Goal: Transaction & Acquisition: Purchase product/service

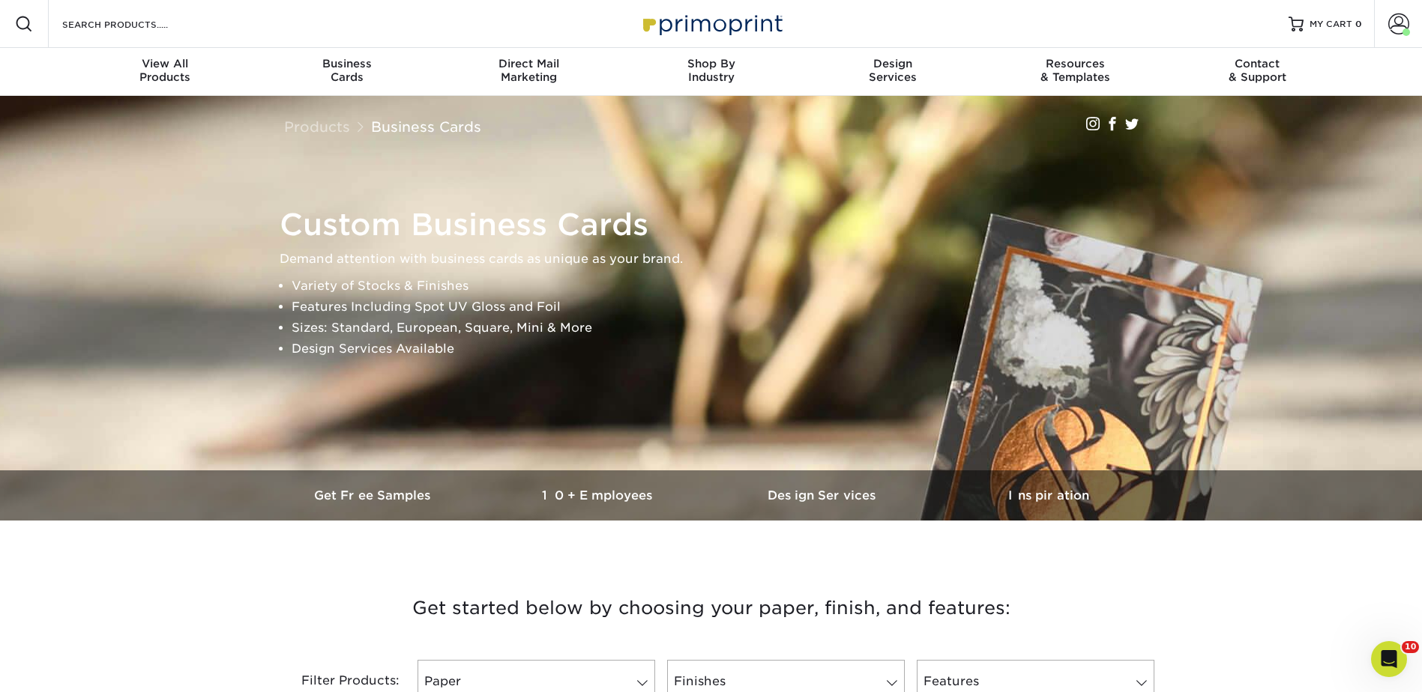
click at [343, 67] on span "Business" at bounding box center [347, 63] width 182 height 13
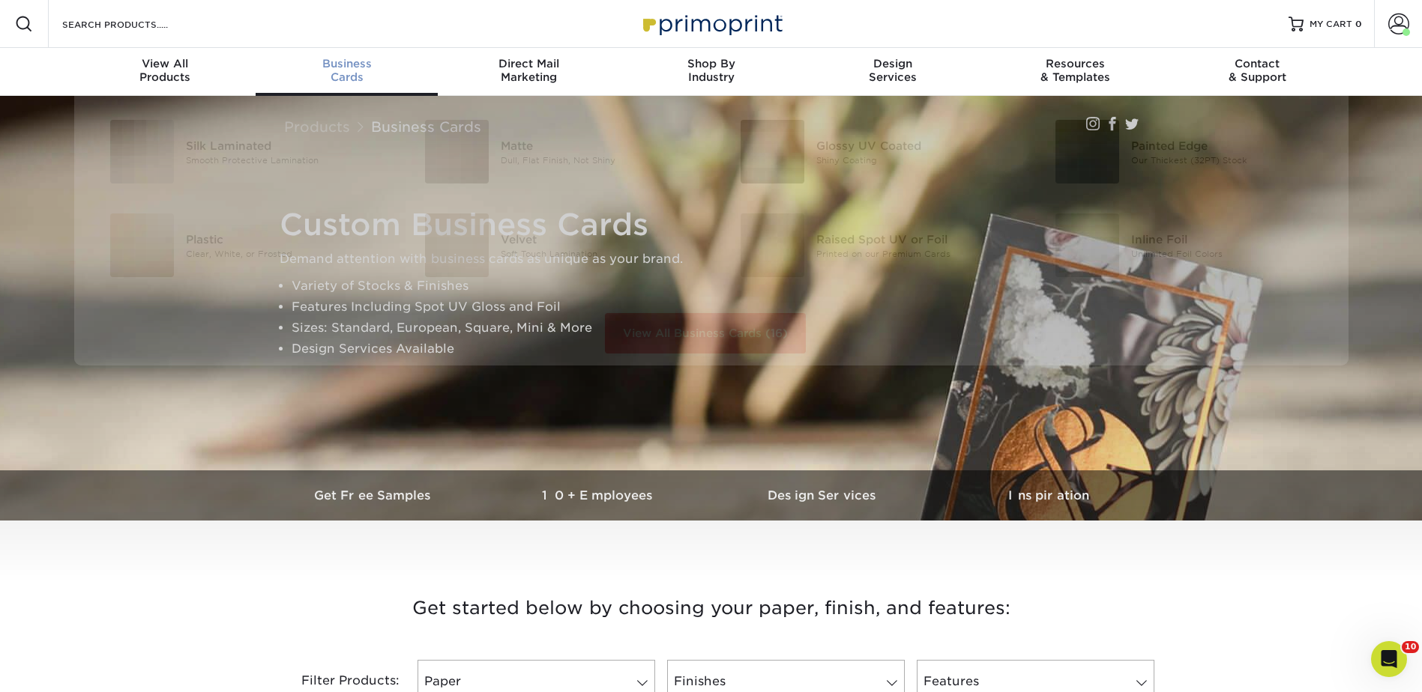
click at [343, 70] on span "Business" at bounding box center [347, 63] width 182 height 13
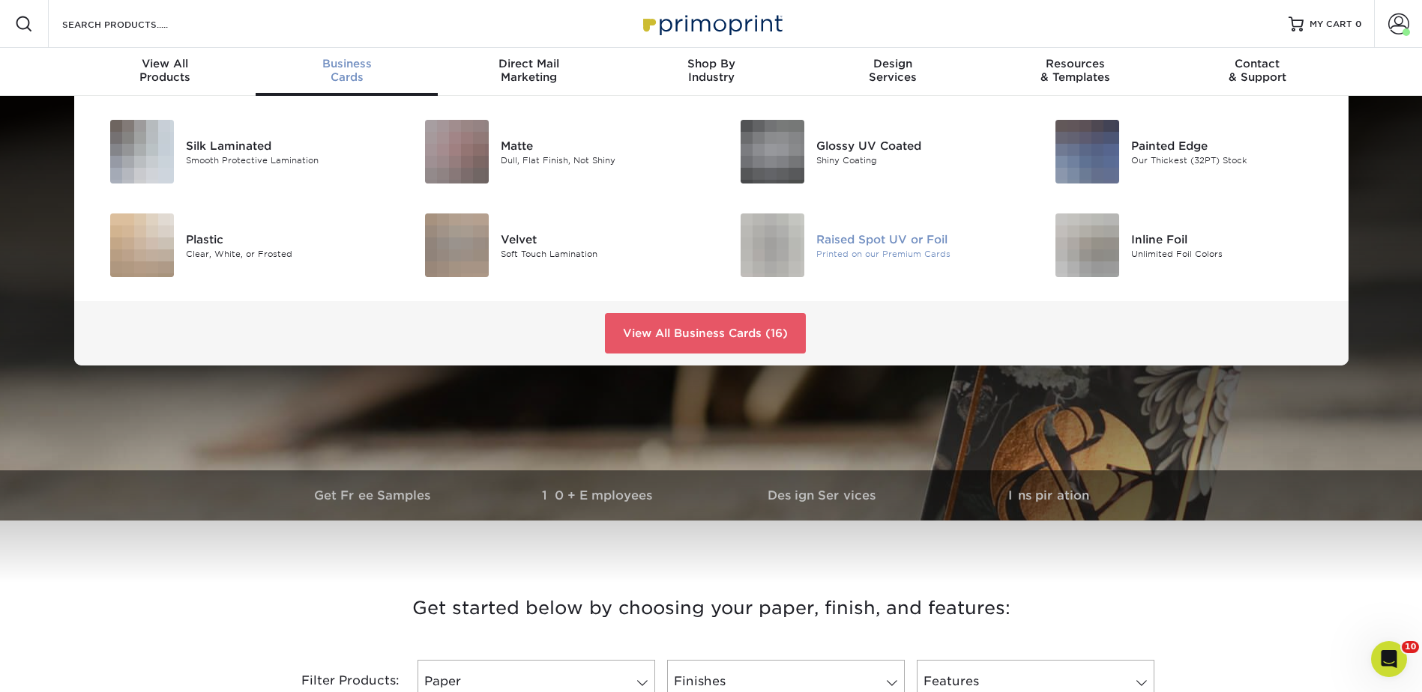
click at [869, 241] on div "Raised Spot UV or Foil" at bounding box center [915, 239] width 199 height 16
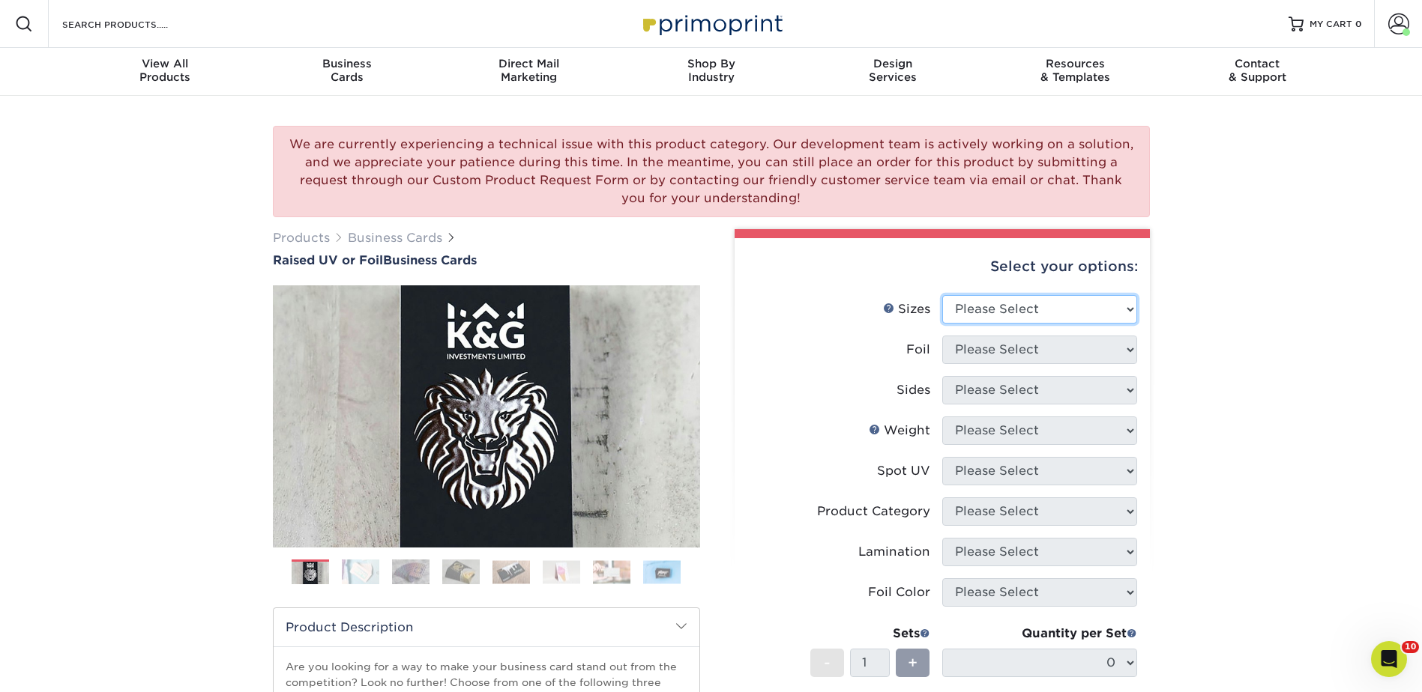
click at [993, 303] on select "Please Select 2" x 3.5" - Standard" at bounding box center [1039, 309] width 195 height 28
select select "2.00x3.50"
click at [942, 295] on select "Please Select 2" x 3.5" - Standard" at bounding box center [1039, 309] width 195 height 28
drag, startPoint x: 984, startPoint y: 346, endPoint x: 983, endPoint y: 361, distance: 15.0
click at [984, 346] on select "Please Select No Yes" at bounding box center [1039, 350] width 195 height 28
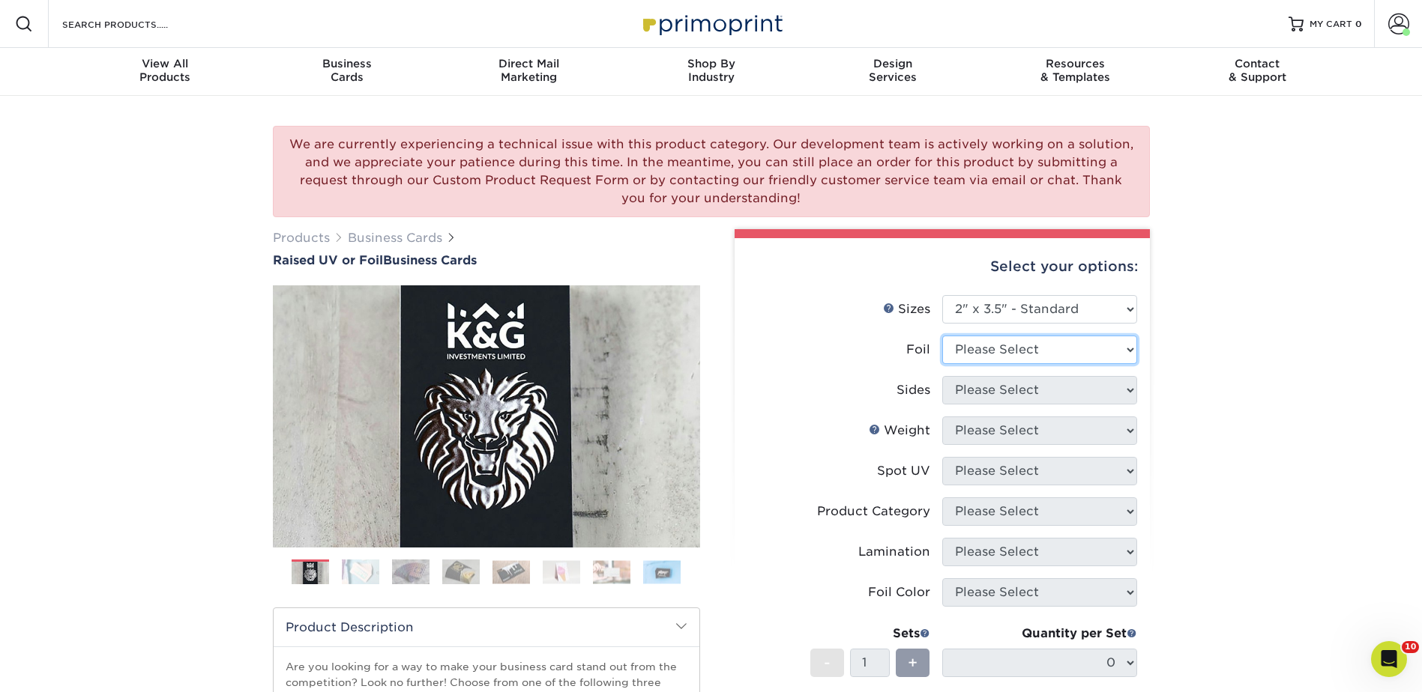
select select "0"
click at [942, 336] on select "Please Select No Yes" at bounding box center [1039, 350] width 195 height 28
click at [970, 385] on select "Please Select Print Both Sides Print Front Only" at bounding box center [1039, 390] width 195 height 28
select select "13abbda7-1d64-4f25-8bb2-c179b224825d"
click at [942, 376] on select "Please Select Print Both Sides Print Front Only" at bounding box center [1039, 390] width 195 height 28
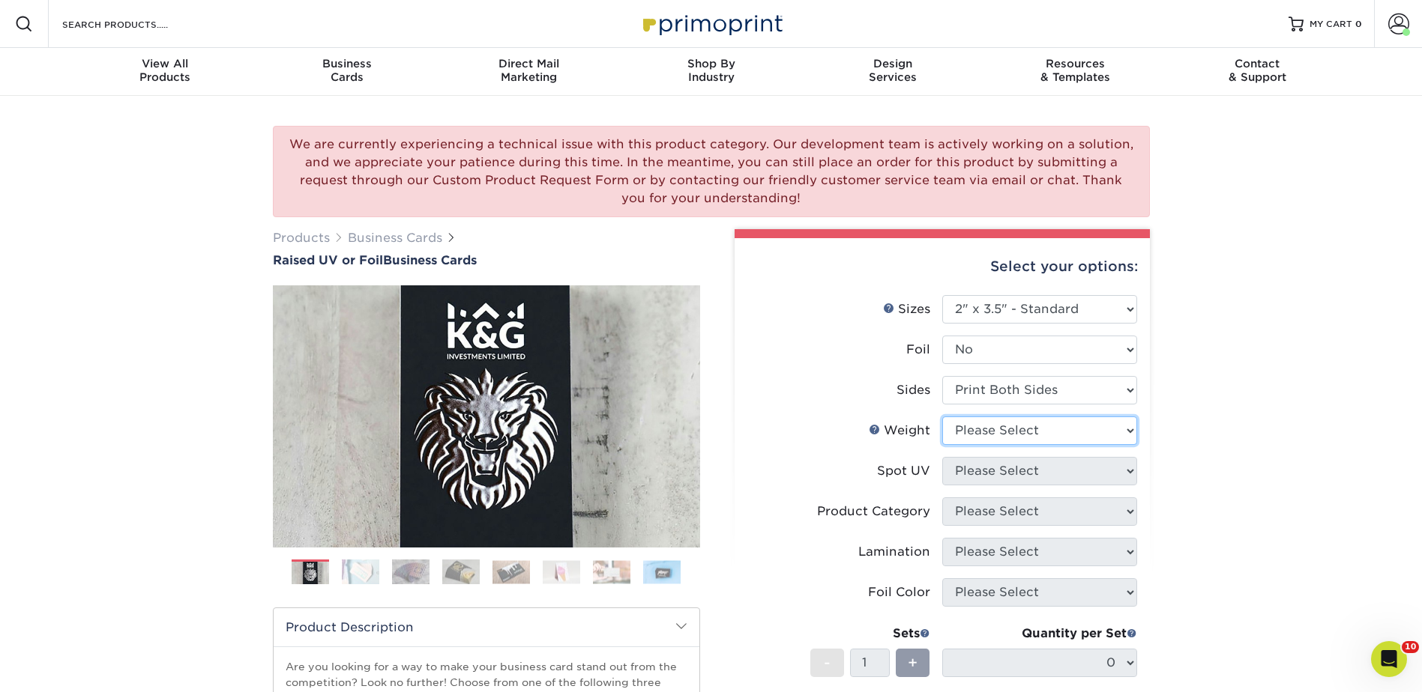
drag, startPoint x: 967, startPoint y: 427, endPoint x: 970, endPoint y: 445, distance: 18.2
click at [967, 427] on select "Please Select 16PT" at bounding box center [1039, 431] width 195 height 28
select select "16PT"
click at [942, 417] on select "Please Select 16PT" at bounding box center [1039, 431] width 195 height 28
drag, startPoint x: 963, startPoint y: 468, endPoint x: 963, endPoint y: 481, distance: 12.7
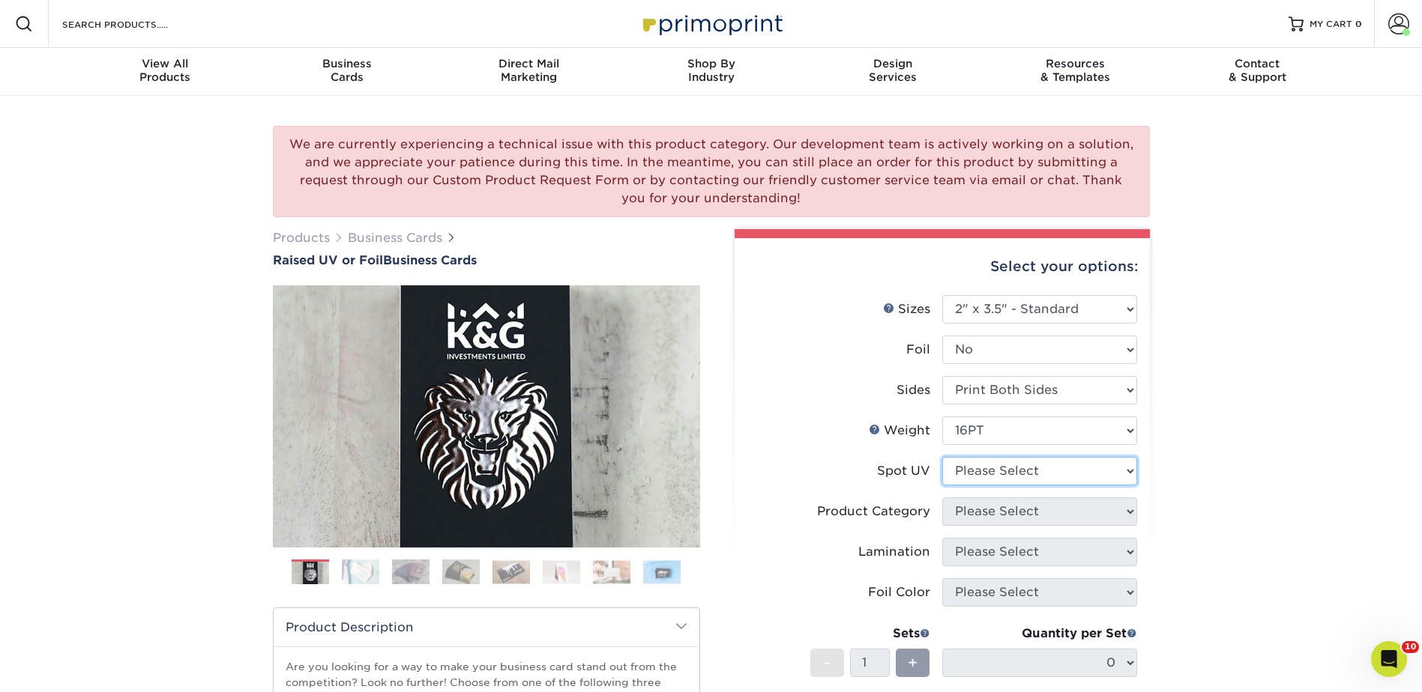
click at [963, 468] on select "Please Select No Spot UV Front Only" at bounding box center [1039, 471] width 195 height 28
select select "1"
click at [942, 457] on select "Please Select No Spot UV Front Only" at bounding box center [1039, 471] width 195 height 28
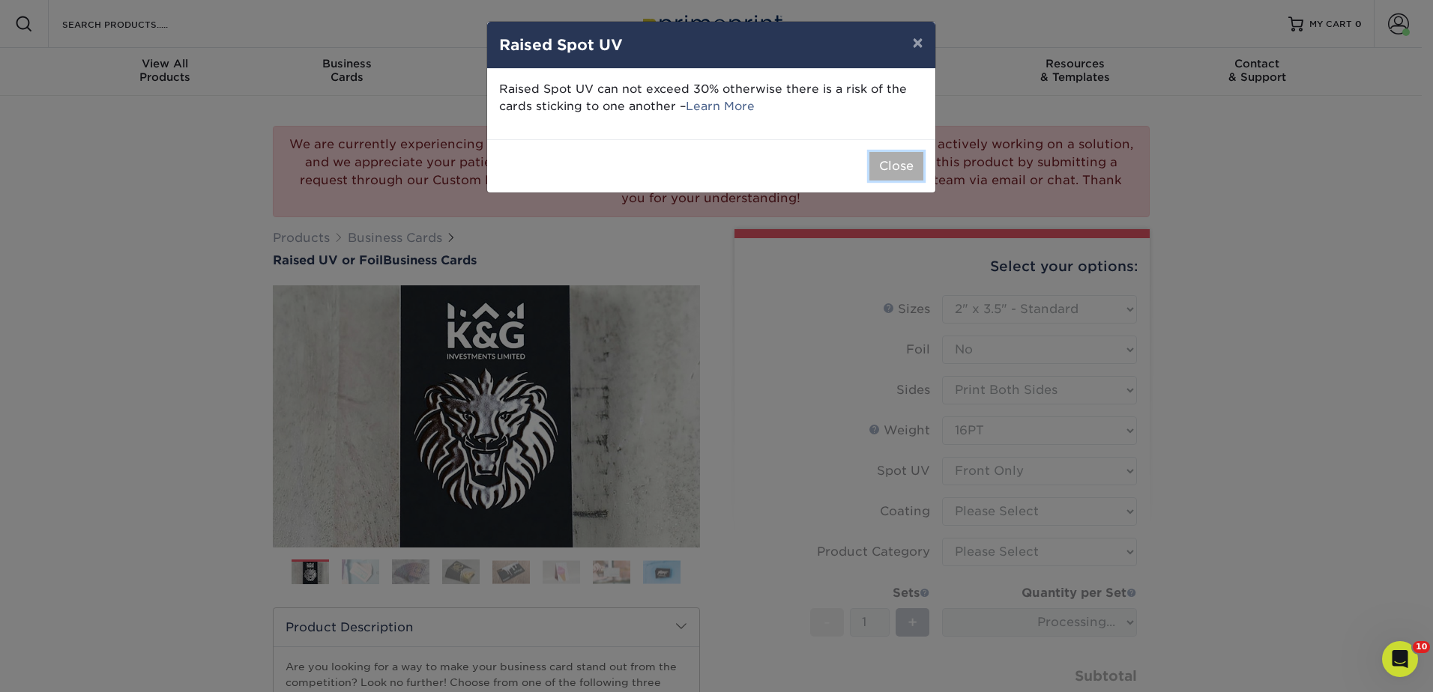
click at [898, 174] on button "Close" at bounding box center [896, 166] width 54 height 28
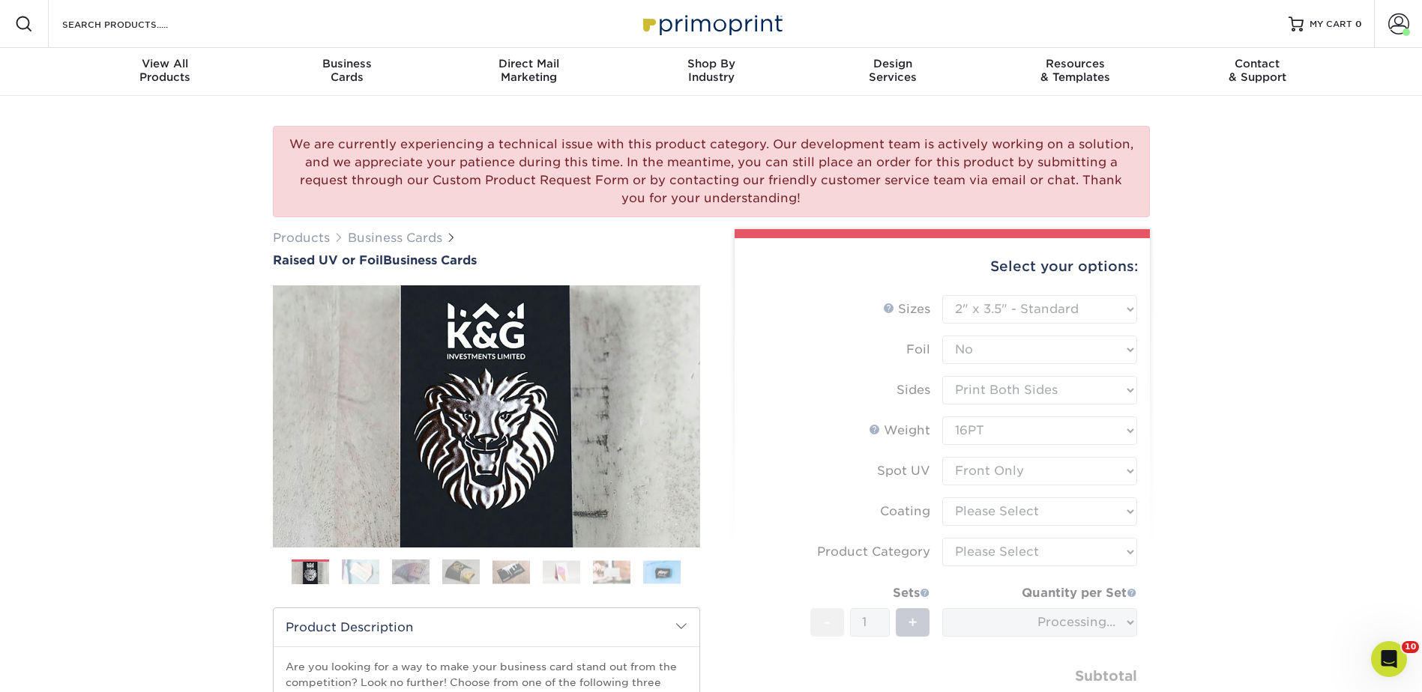
click at [979, 509] on form "Sizes Help Sizes Please Select 2" x 3.5" - Standard Foil Please Select" at bounding box center [941, 524] width 391 height 458
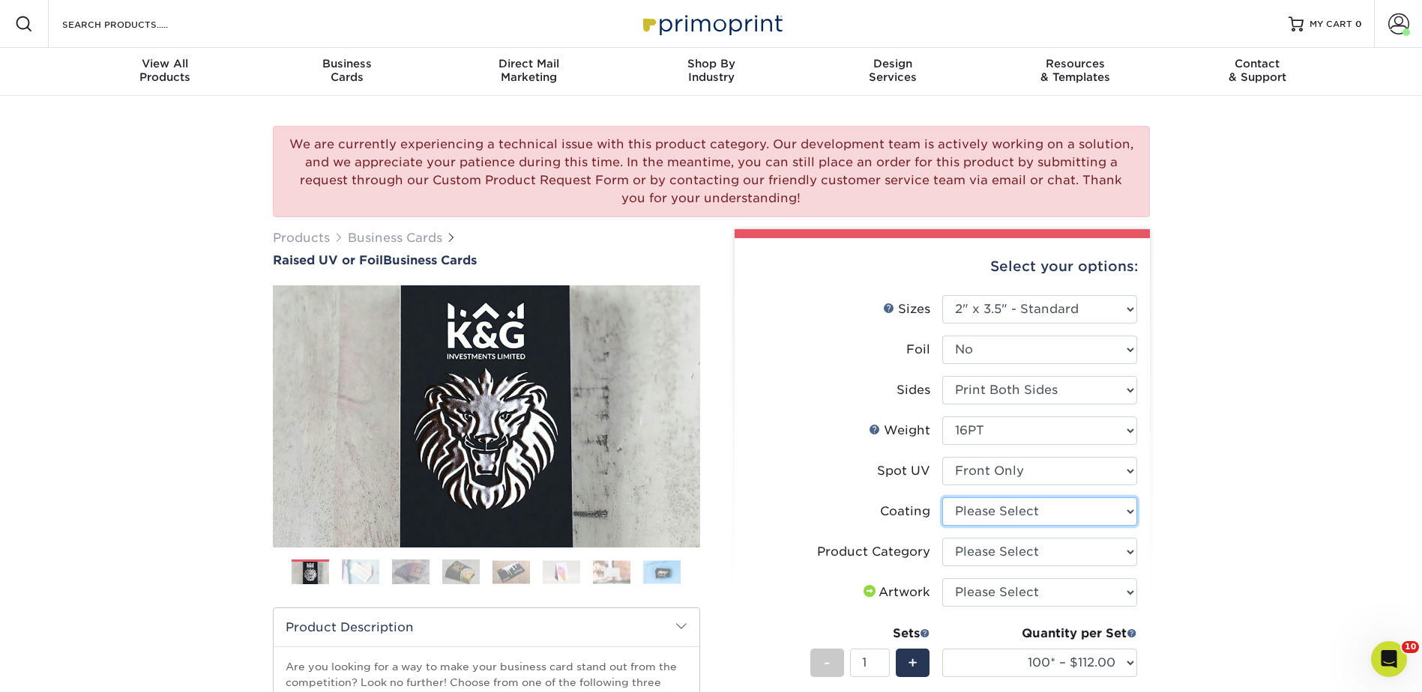
click at [979, 507] on select at bounding box center [1039, 512] width 195 height 28
select select "3e7618de-abca-4bda-9f97-8b9129e913d8"
click at [942, 498] on select at bounding box center [1039, 512] width 195 height 28
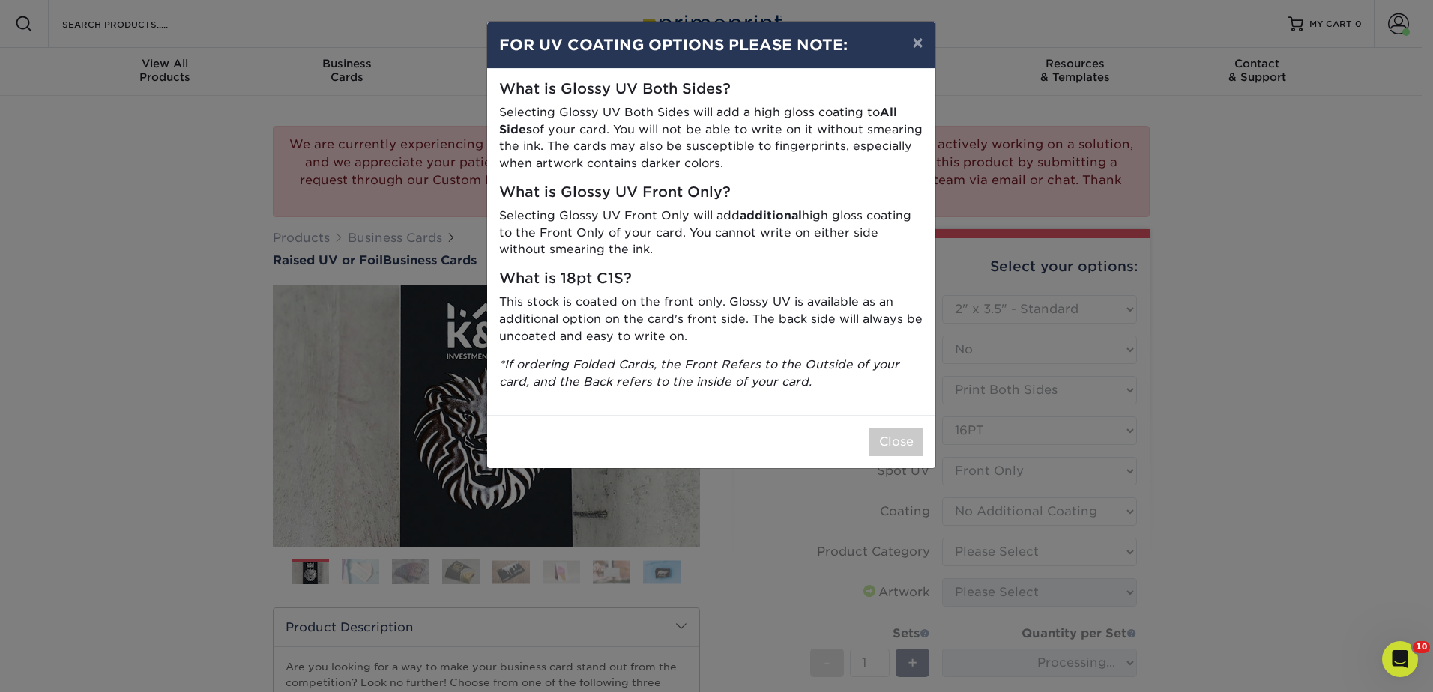
click at [968, 547] on div "× FOR UV COATING OPTIONS PLEASE NOTE: What is Glossy UV Both Sides? Selecting G…" at bounding box center [716, 346] width 1433 height 692
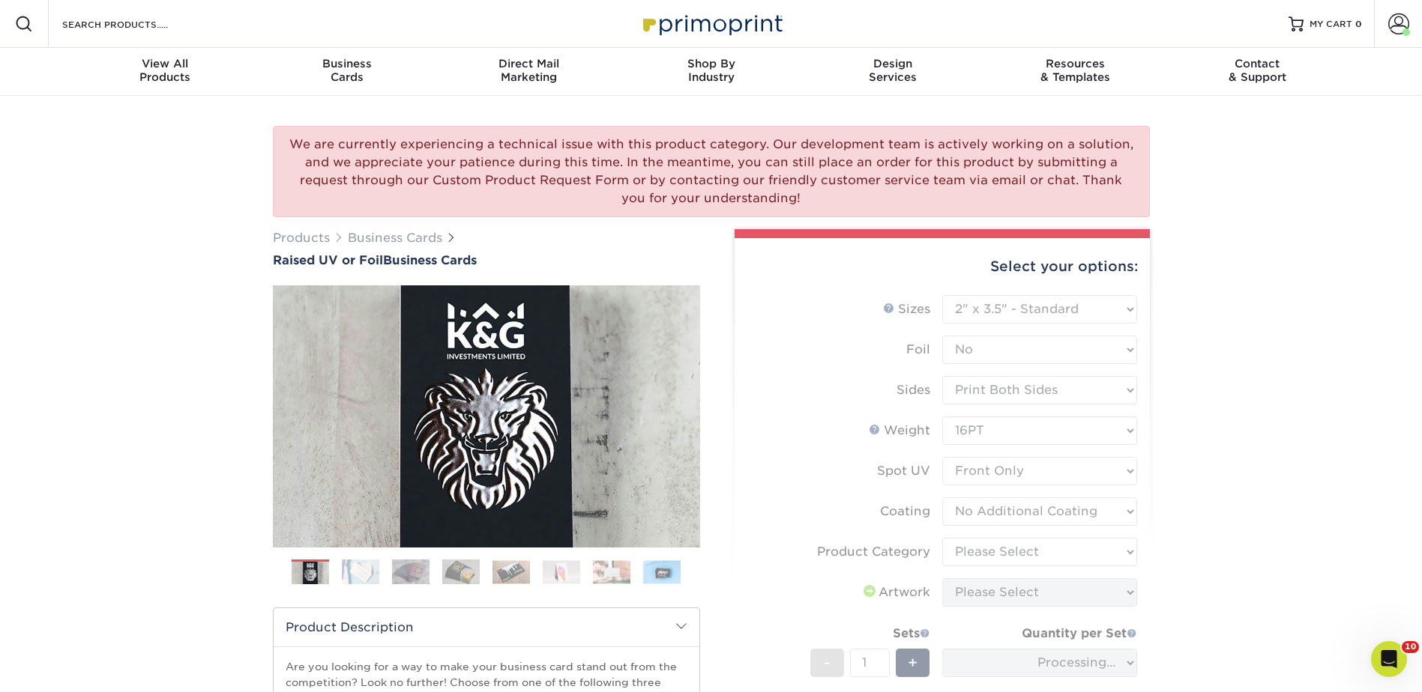
click at [971, 559] on form "Sizes Help Sizes Please Select 2" x 3.5" - Standard Foil Please Select" at bounding box center [941, 544] width 391 height 498
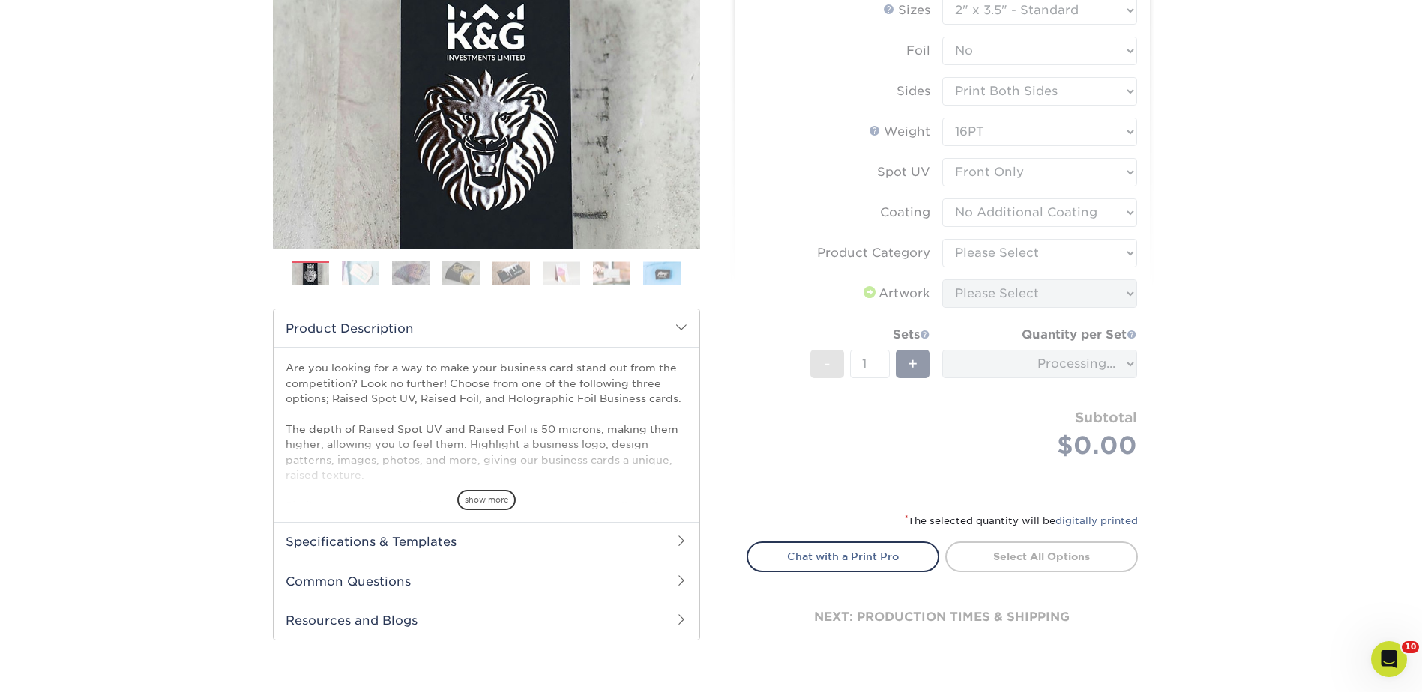
scroll to position [300, 0]
click at [973, 251] on form "Sizes Help Sizes Please Select 2" x 3.5" - Standard Foil Please Select" at bounding box center [941, 245] width 391 height 498
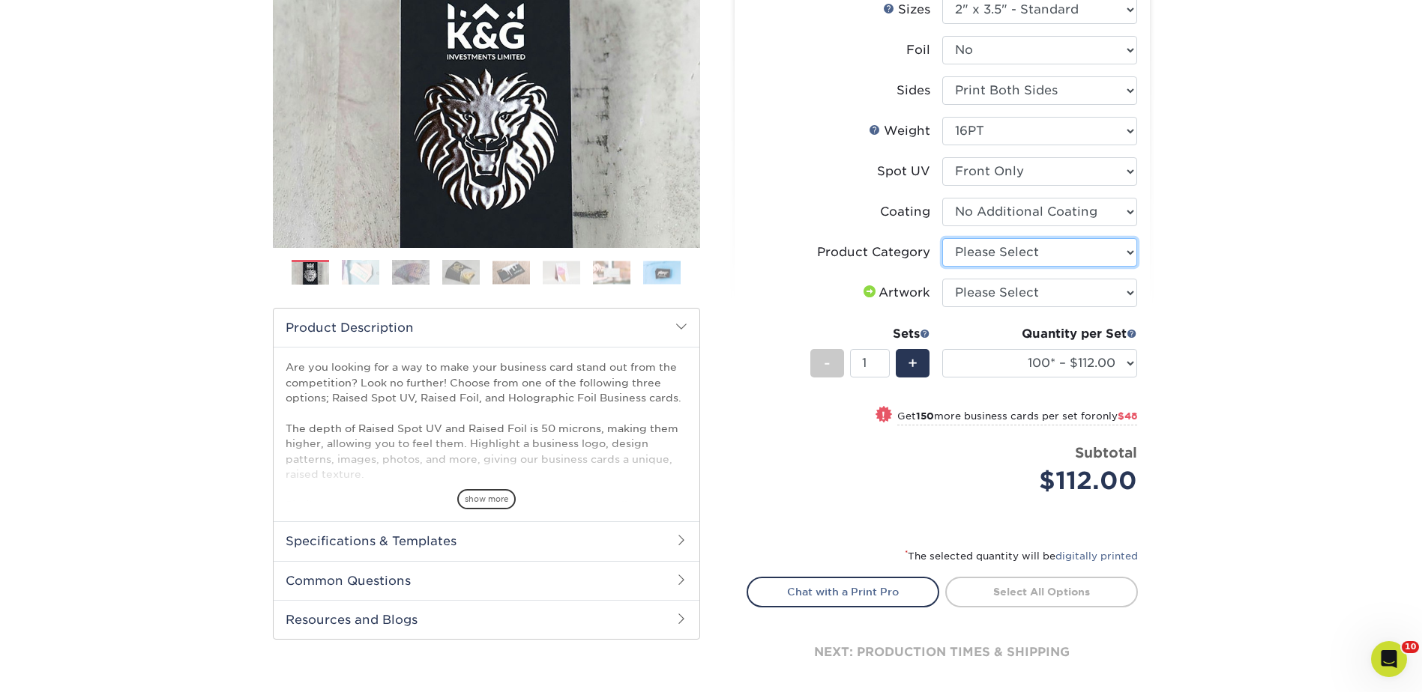
drag, startPoint x: 973, startPoint y: 251, endPoint x: 977, endPoint y: 264, distance: 13.5
click at [973, 251] on select "Please Select Business Cards" at bounding box center [1039, 252] width 195 height 28
select select "3b5148f1-0588-4f88-a218-97bcfdce65c1"
click at [942, 238] on select "Please Select Business Cards" at bounding box center [1039, 252] width 195 height 28
drag, startPoint x: 967, startPoint y: 290, endPoint x: 976, endPoint y: 308, distance: 20.1
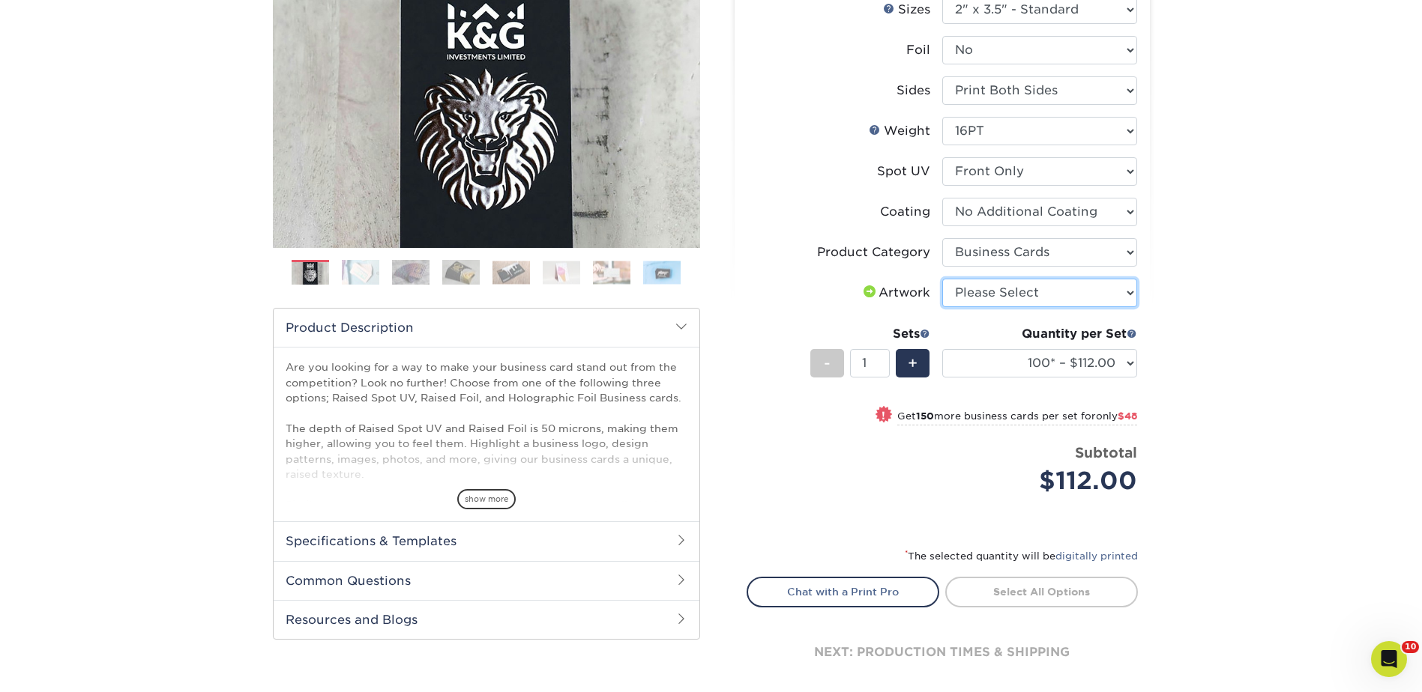
click at [967, 290] on select "Please Select I will upload files I need a design - $100" at bounding box center [1039, 293] width 195 height 28
select select "upload"
click at [942, 279] on select "Please Select I will upload files I need a design - $100" at bounding box center [1039, 293] width 195 height 28
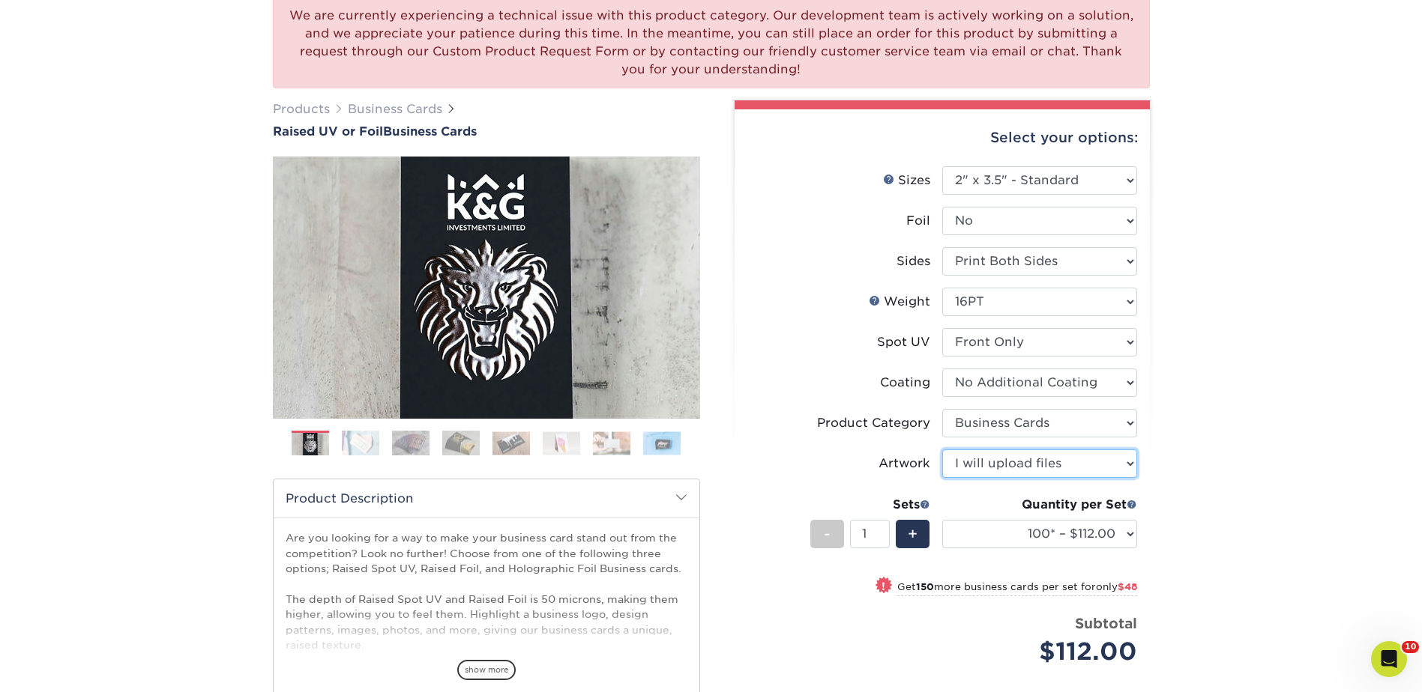
scroll to position [225, 0]
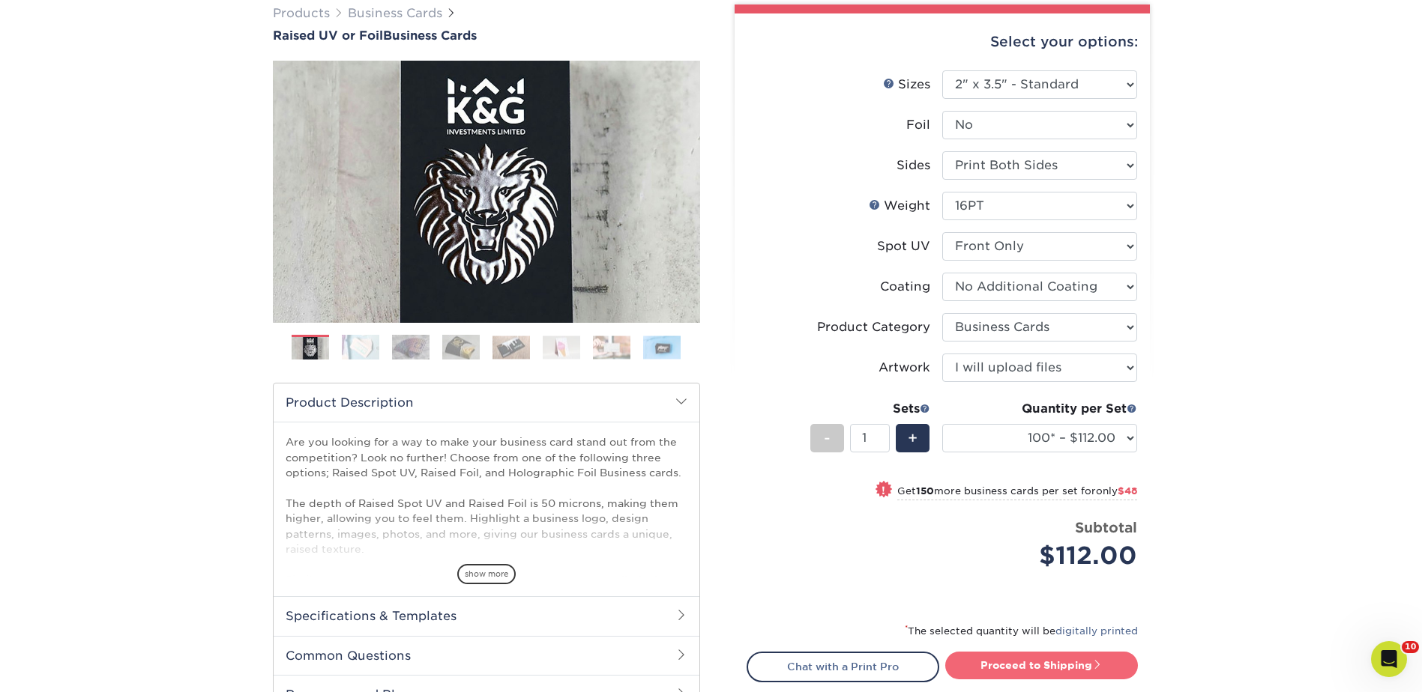
click at [1054, 665] on link "Proceed to Shipping" at bounding box center [1041, 665] width 193 height 27
type input "Set 1"
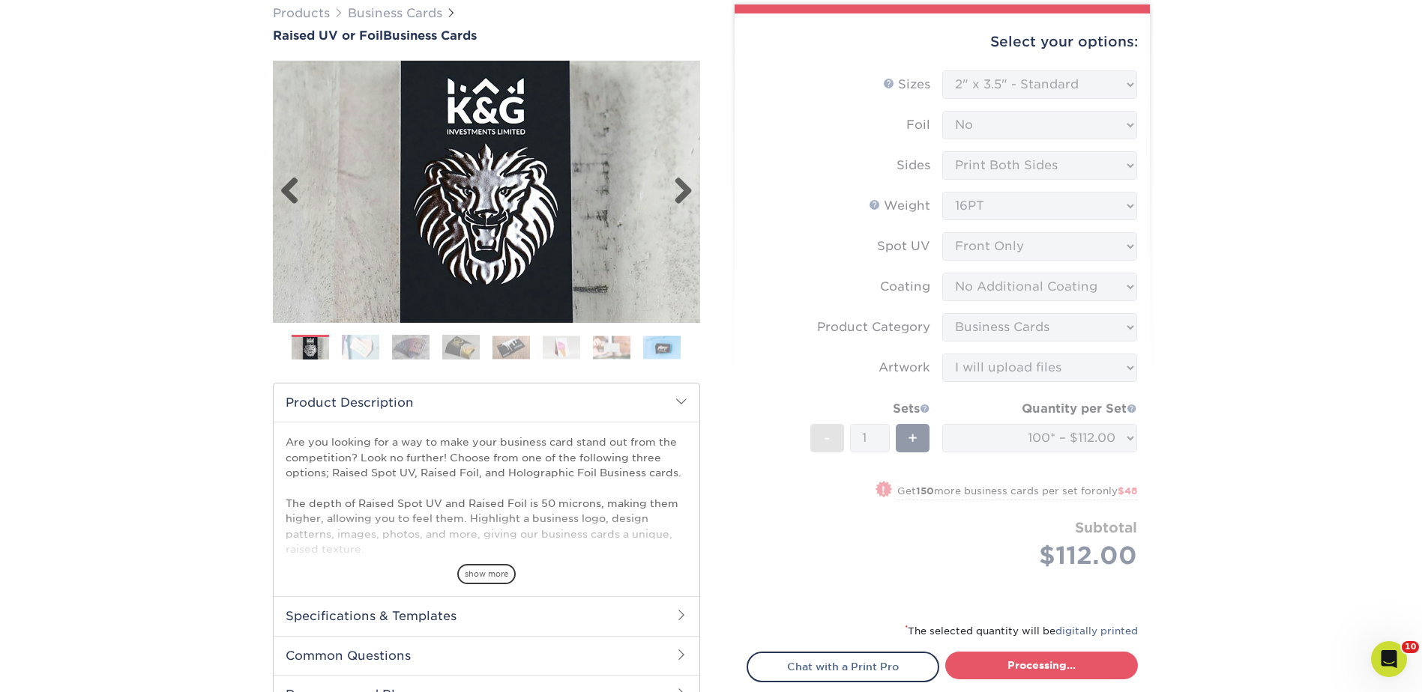
select select "52069502-5f9e-478c-8054-338319a33c46"
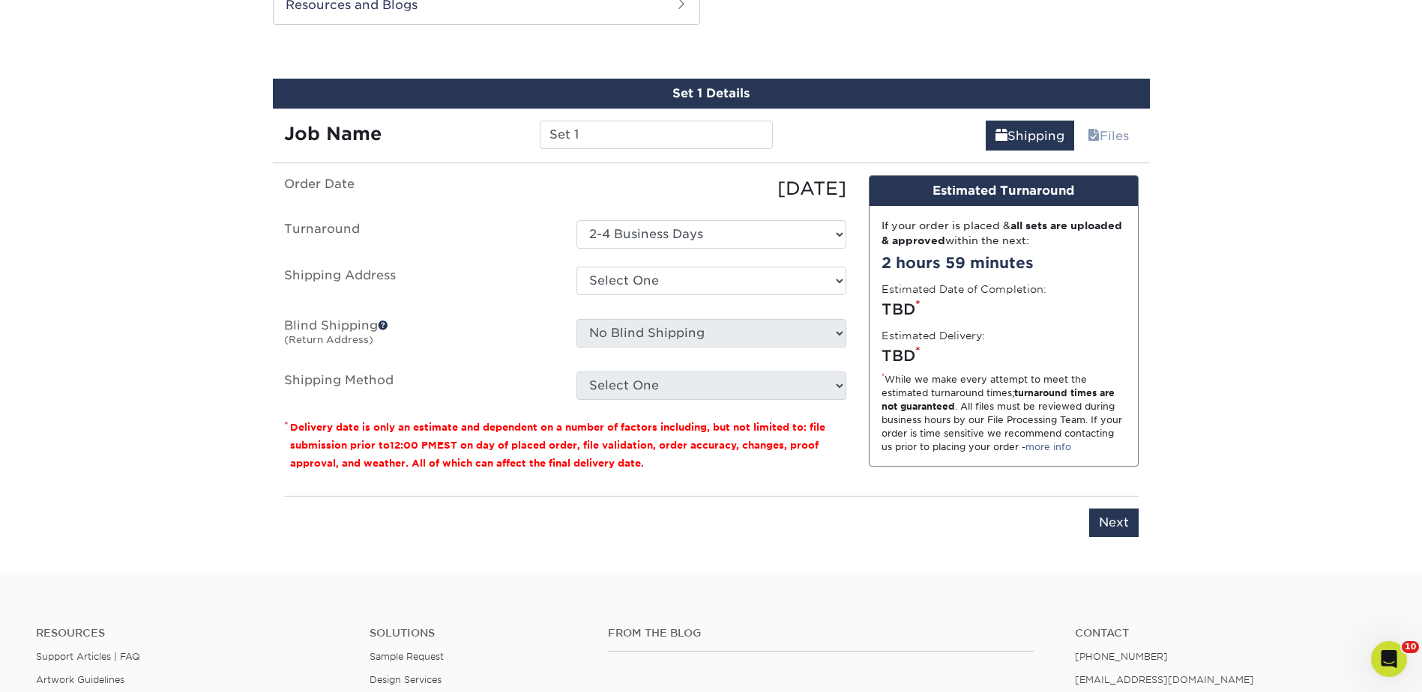
scroll to position [918, 0]
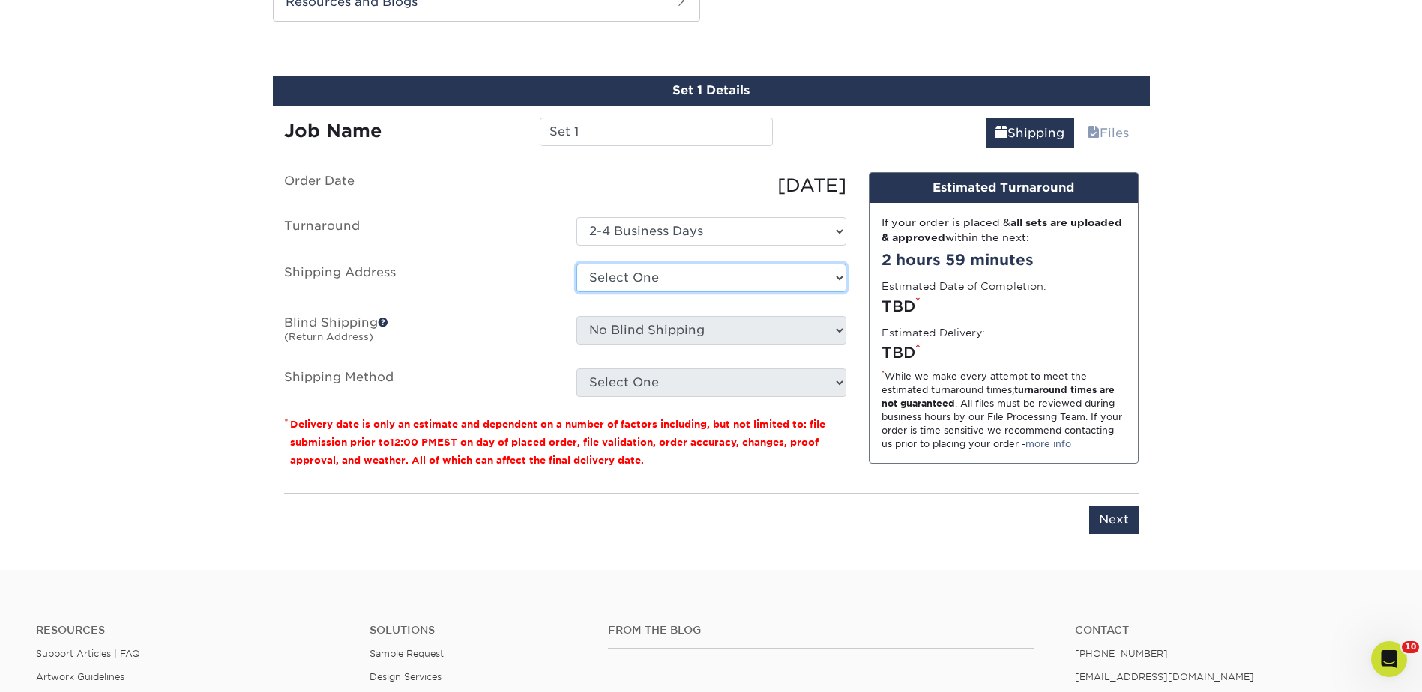
click at [632, 264] on select "Select One [GEOGRAPHIC_DATA] [GEOGRAPHIC_DATA] - fake [GEOGRAPHIC_DATA] [GEOGRA…" at bounding box center [711, 278] width 270 height 28
select select "245741"
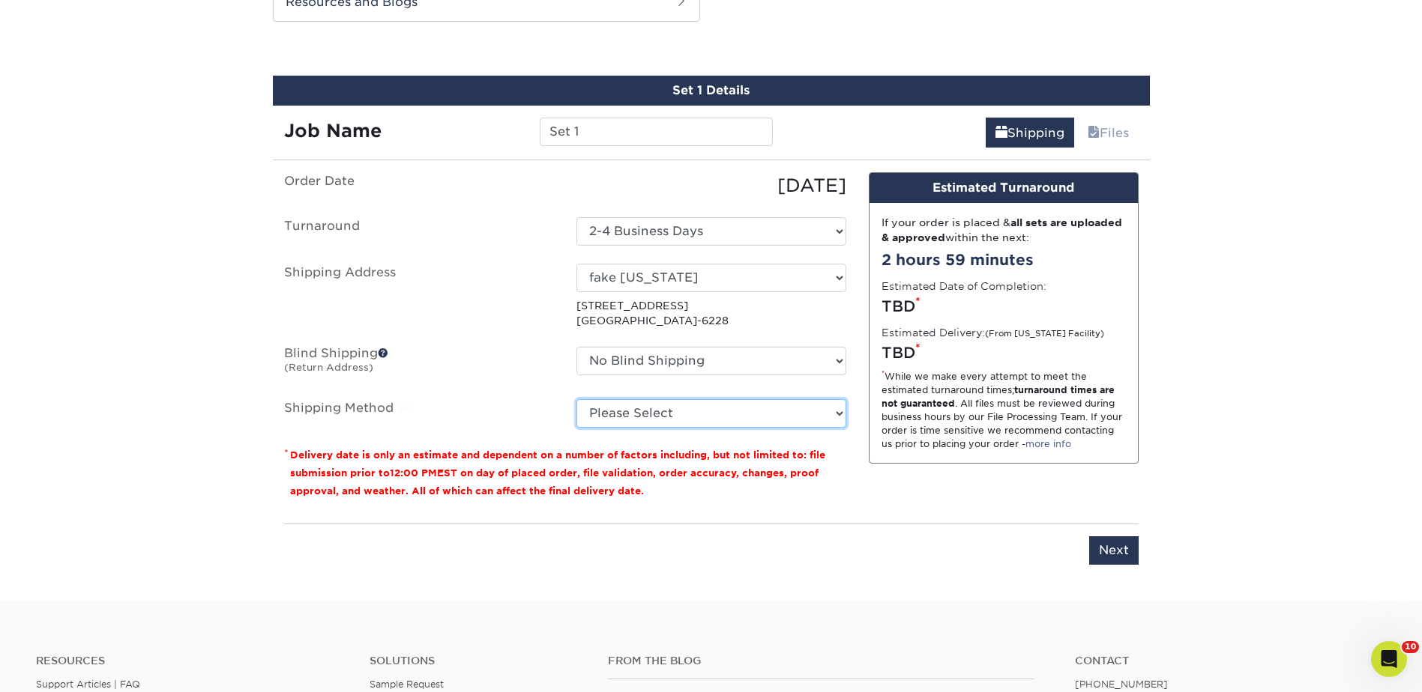
click at [647, 410] on select "Please Select Ground Shipping (+$7.84) 3 Day Shipping Service (+$15.38) 2 Day A…" at bounding box center [711, 413] width 270 height 28
select select "03"
click at [576, 399] on select "Please Select Ground Shipping (+$7.84) 3 Day Shipping Service (+$15.38) 2 Day A…" at bounding box center [711, 413] width 270 height 28
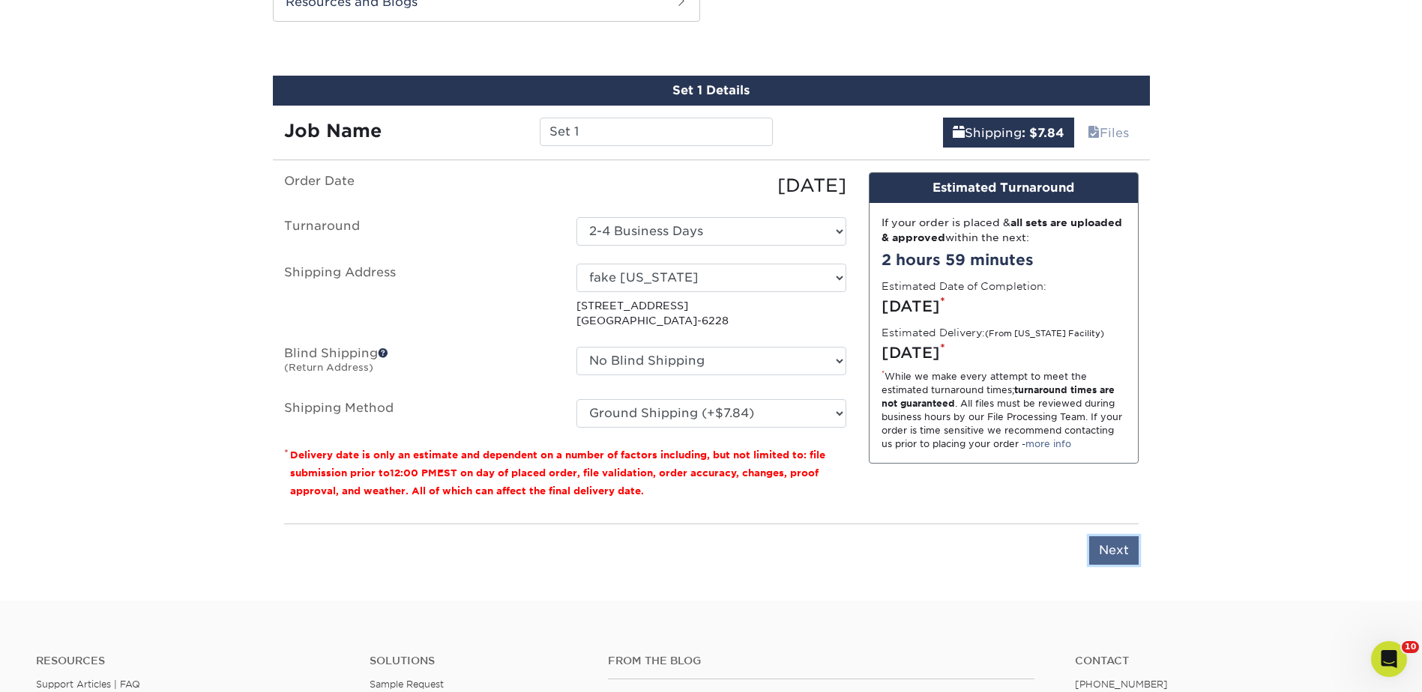
click at [1120, 554] on input "Next" at bounding box center [1113, 551] width 49 height 28
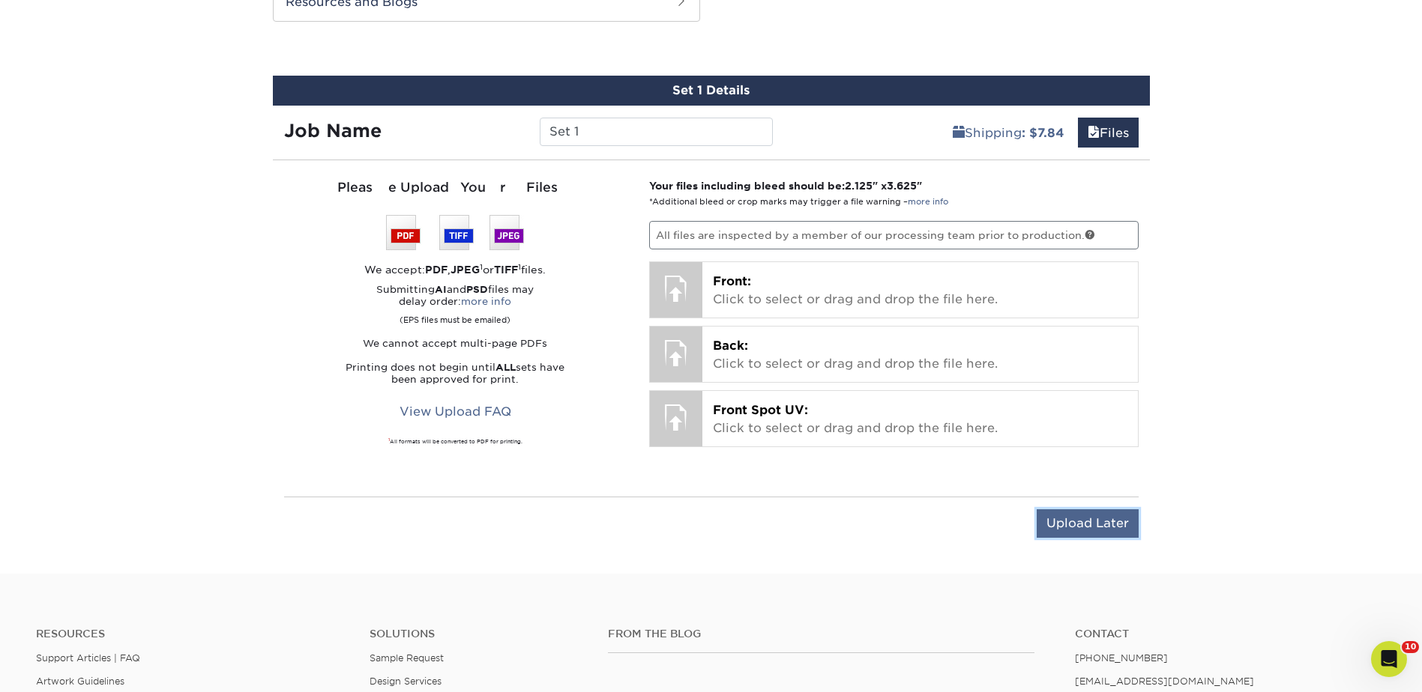
click at [1085, 519] on input "Upload Later" at bounding box center [1087, 524] width 102 height 28
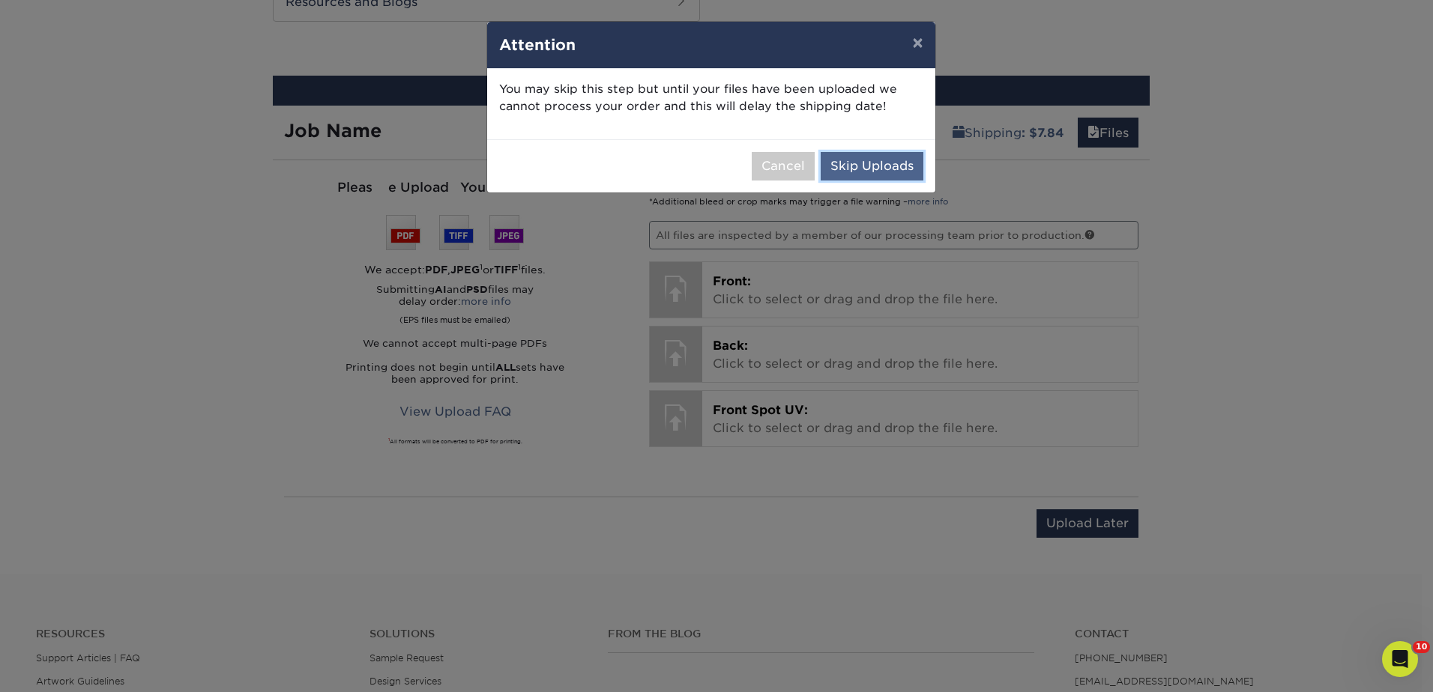
click at [876, 165] on button "Skip Uploads" at bounding box center [872, 166] width 103 height 28
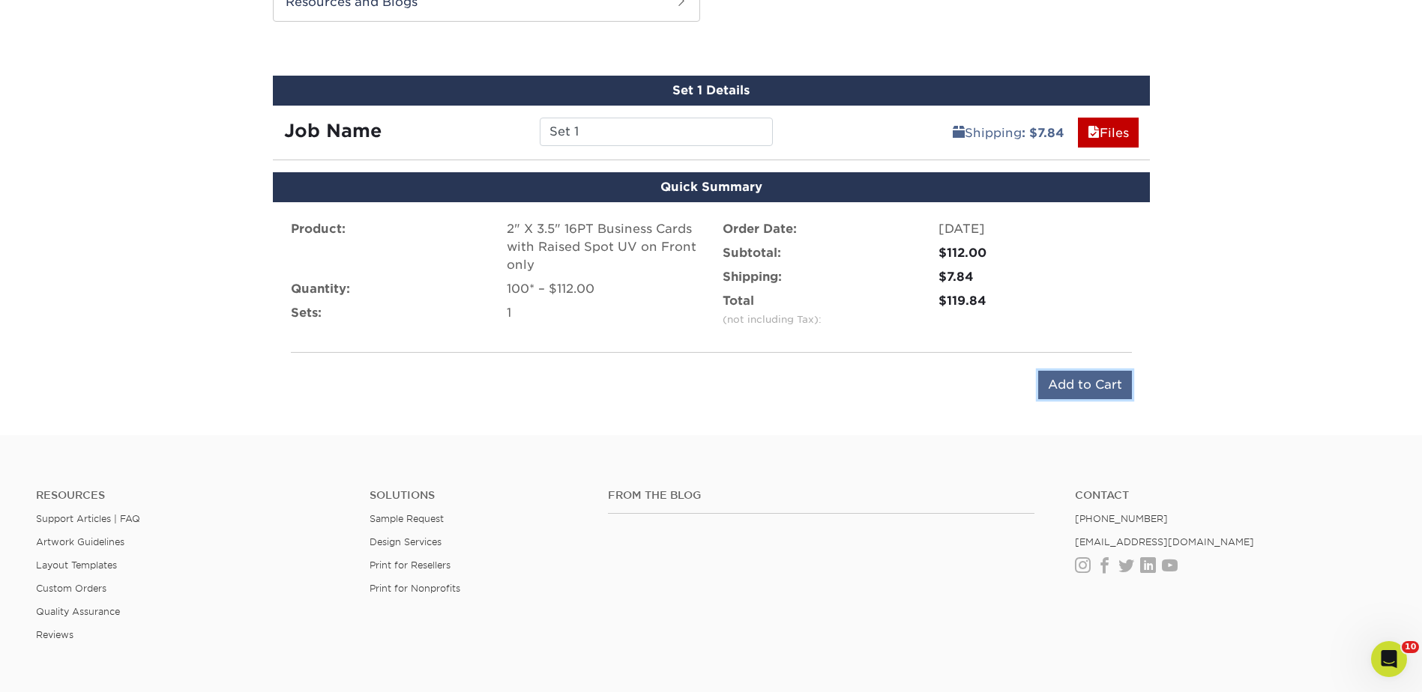
click at [1069, 380] on input "Add to Cart" at bounding box center [1085, 385] width 94 height 28
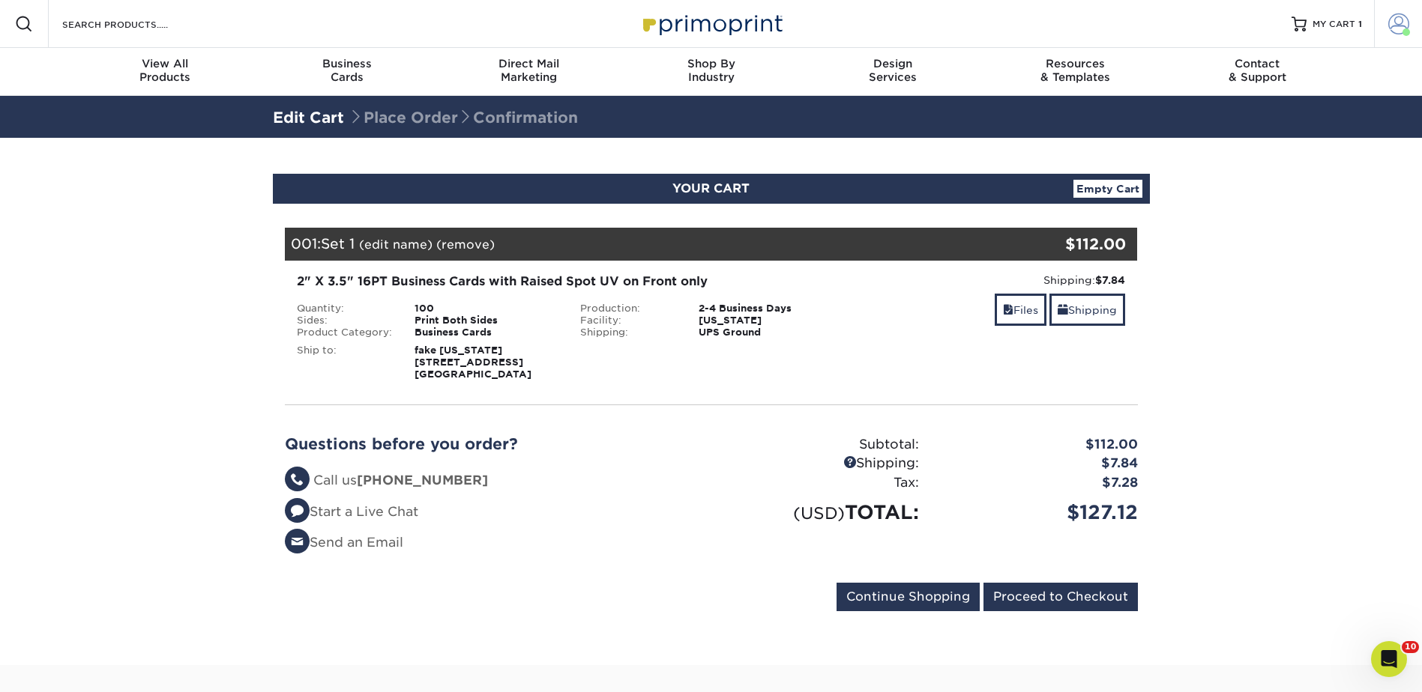
click at [1379, 7] on link "Account" at bounding box center [1398, 24] width 48 height 48
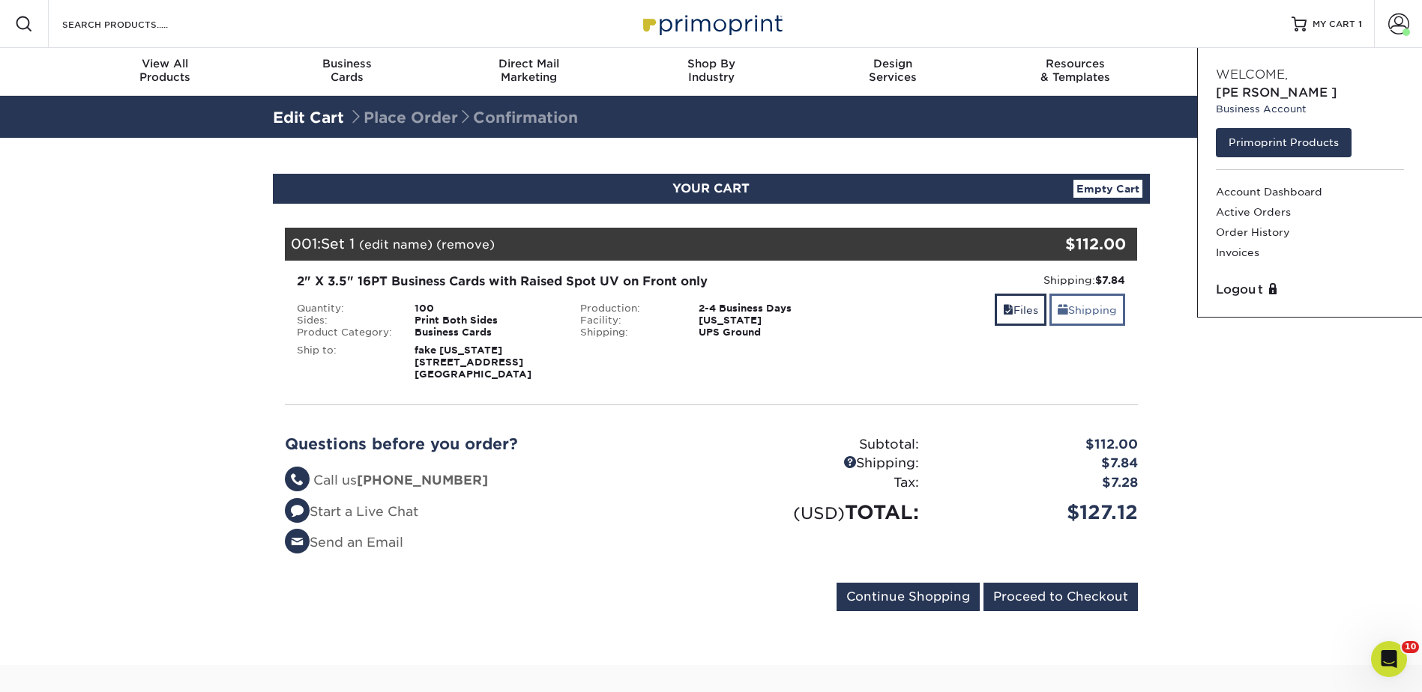
drag, startPoint x: 1212, startPoint y: 407, endPoint x: 1068, endPoint y: 294, distance: 183.0
click at [1212, 407] on section "YOUR CART Empty Cart Your Cart is Empty Primoprint Products View Account Active…" at bounding box center [711, 402] width 1422 height 528
